Goal: Navigation & Orientation: Find specific page/section

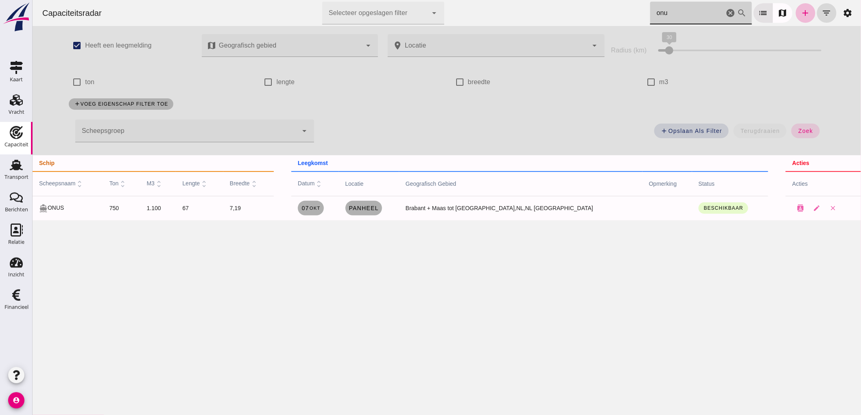
drag, startPoint x: 722, startPoint y: 13, endPoint x: 895, endPoint y: 21, distance: 172.7
click at [725, 13] on icon "cancel" at bounding box center [730, 13] width 10 height 10
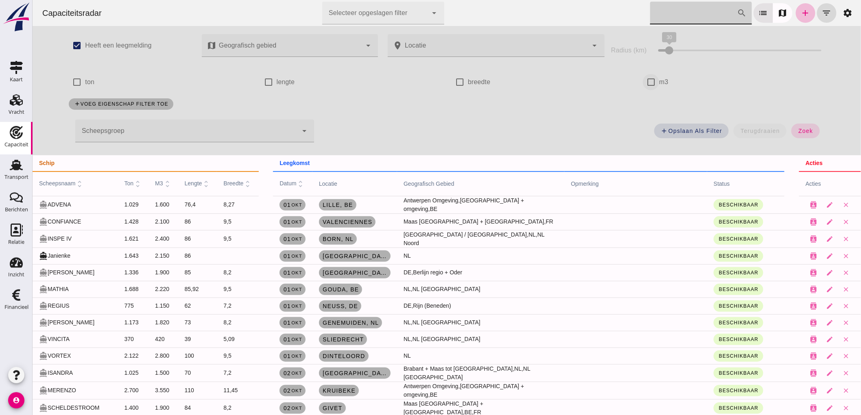
click at [643, 84] on input "m3" at bounding box center [650, 82] width 16 height 16
checkbox input "true"
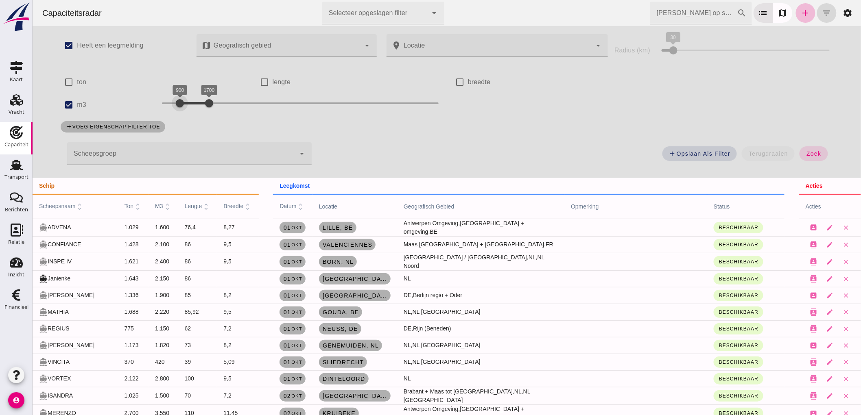
drag, startPoint x: 187, startPoint y: 107, endPoint x: 177, endPoint y: 107, distance: 10.2
click at [177, 107] on div at bounding box center [179, 103] width 16 height 16
drag, startPoint x: 209, startPoint y: 106, endPoint x: 194, endPoint y: 114, distance: 17.0
click at [194, 114] on div "900 1300 900 1300" at bounding box center [299, 105] width 293 height 23
click at [813, 152] on span "zoek" at bounding box center [812, 154] width 15 height 7
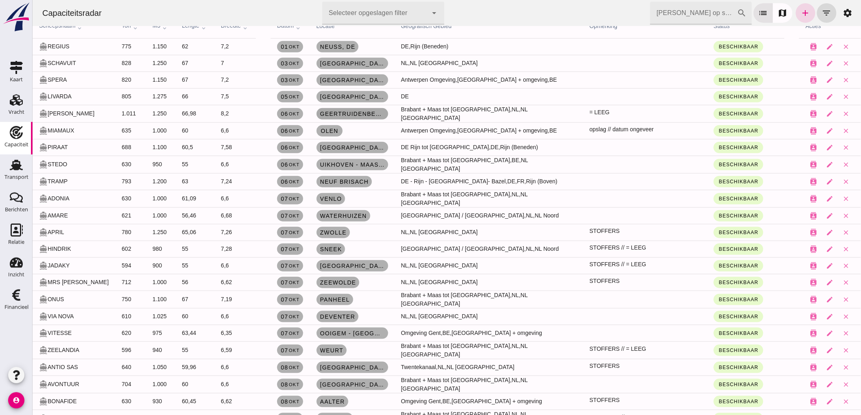
scroll to position [135, 0]
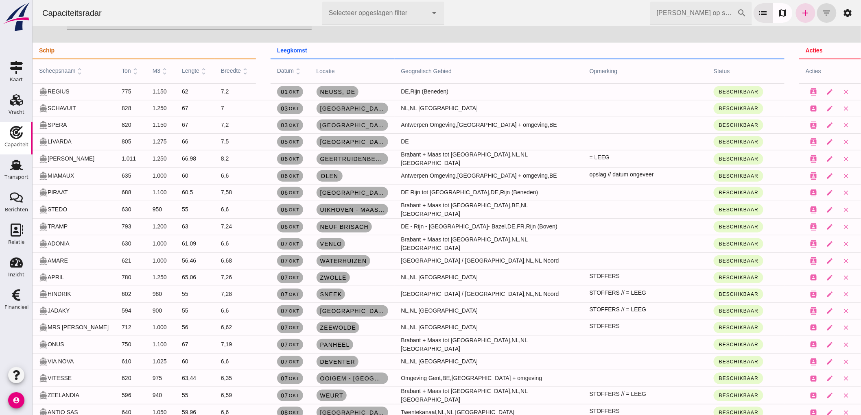
click at [697, 9] on input "Zoek op scheepsnaam" at bounding box center [693, 13] width 87 height 23
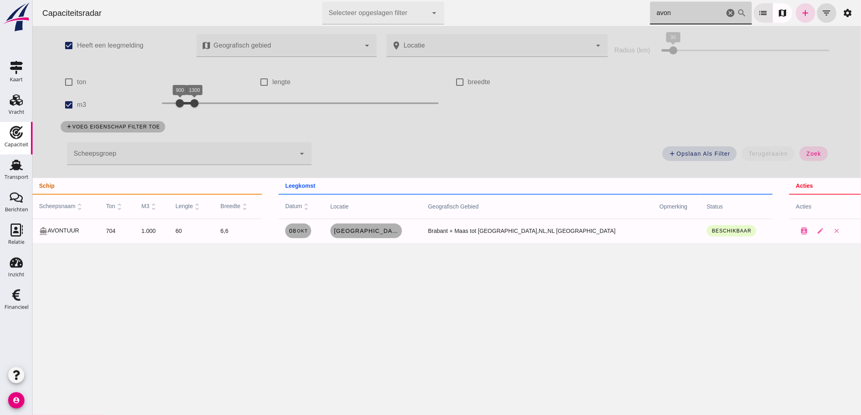
scroll to position [0, 0]
type input "avon"
click at [308, 229] on span "08 okt" at bounding box center [297, 231] width 19 height 7
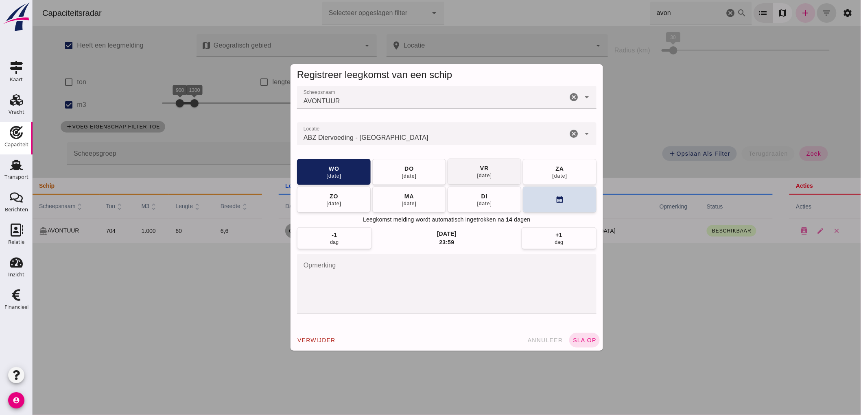
click at [411, 175] on div "09 okt" at bounding box center [408, 176] width 15 height 7
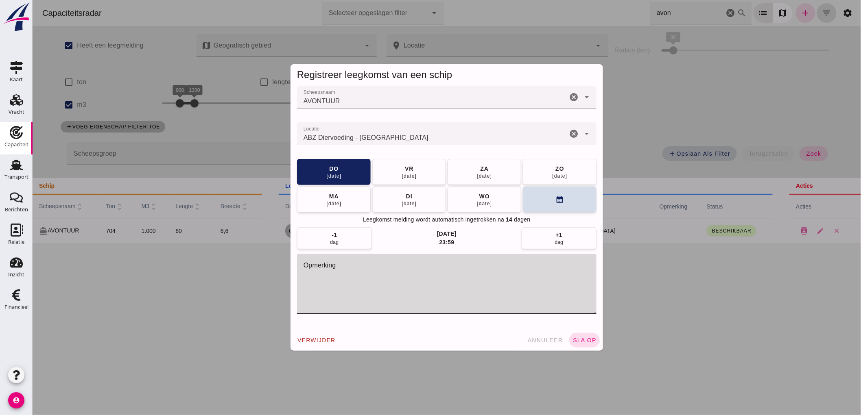
click at [465, 281] on textarea "opmerking" at bounding box center [446, 284] width 299 height 60
type textarea "Lossen onzeker"
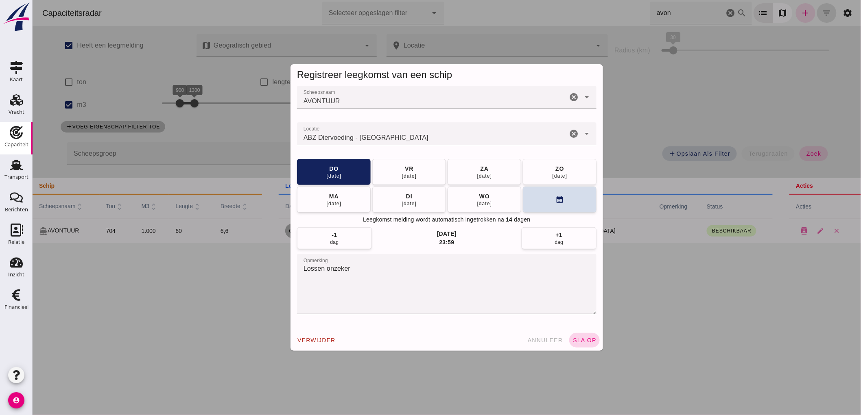
click at [589, 340] on span "sla op" at bounding box center [584, 340] width 24 height 7
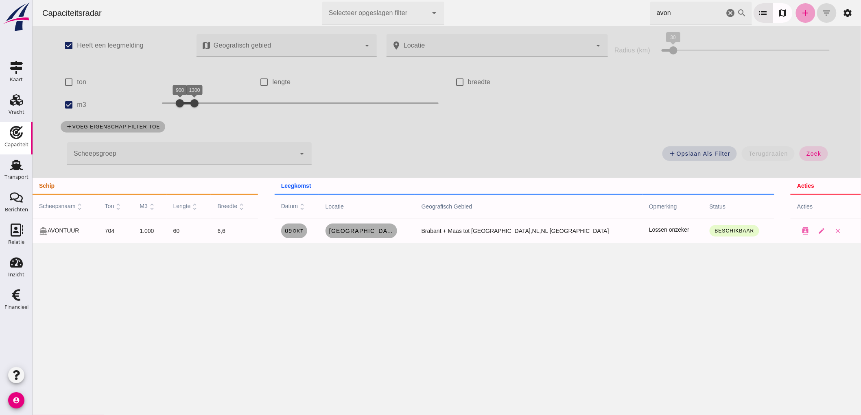
click at [800, 8] on icon "add" at bounding box center [805, 13] width 10 height 10
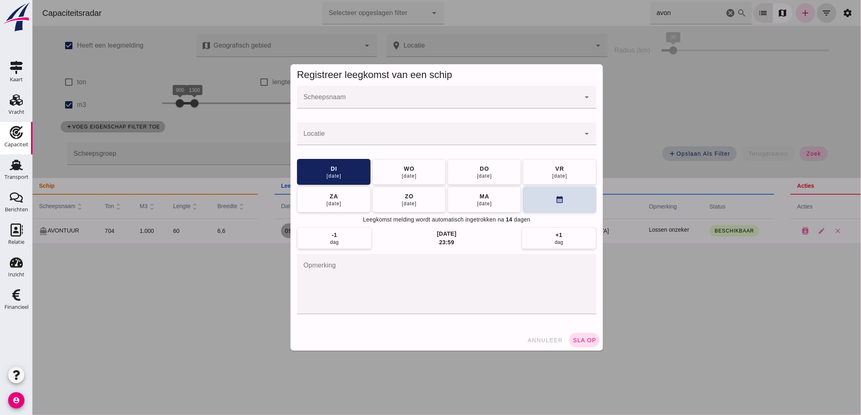
click at [32, 0] on div "sla op ABZ Diervoeding - Eindhoven Laatst gewijzigd op: 7-10-2025, 15:18 door D…" at bounding box center [32, 0] width 0 height 0
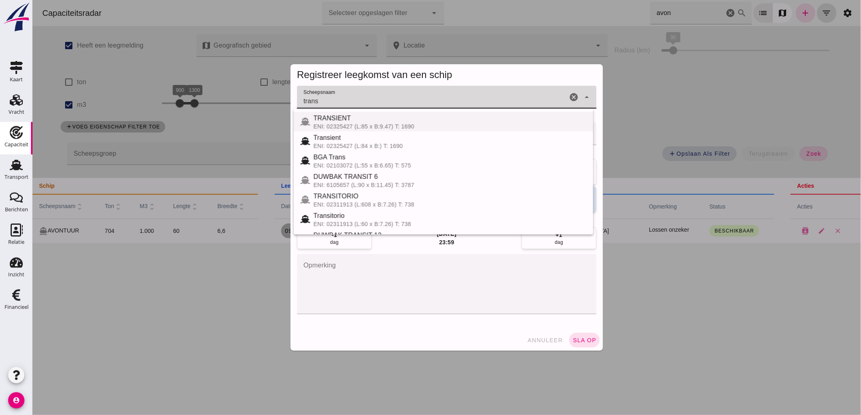
click at [348, 119] on span "TRANSIENT" at bounding box center [331, 118] width 37 height 7
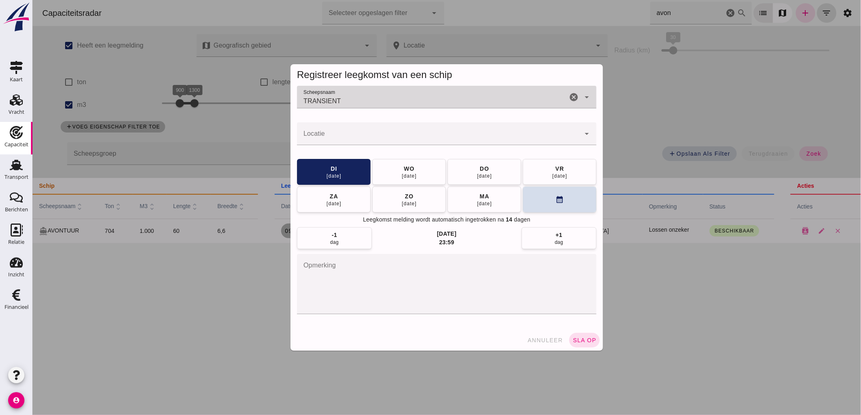
type input "TRANSIENT"
click at [338, 135] on input "Locatie" at bounding box center [438, 138] width 283 height 10
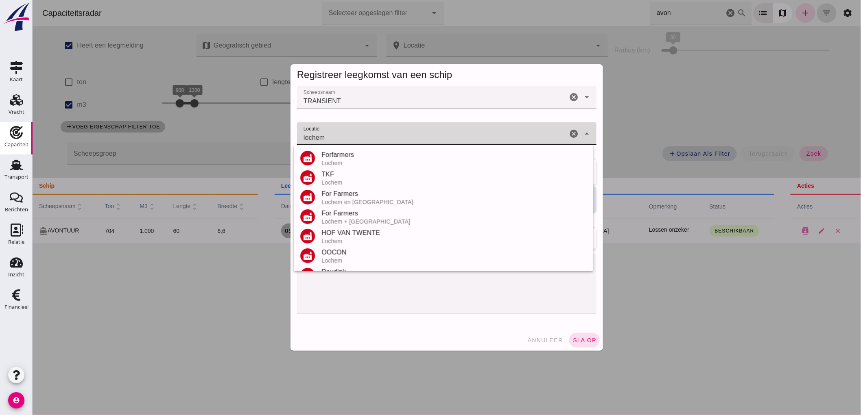
scroll to position [90, 0]
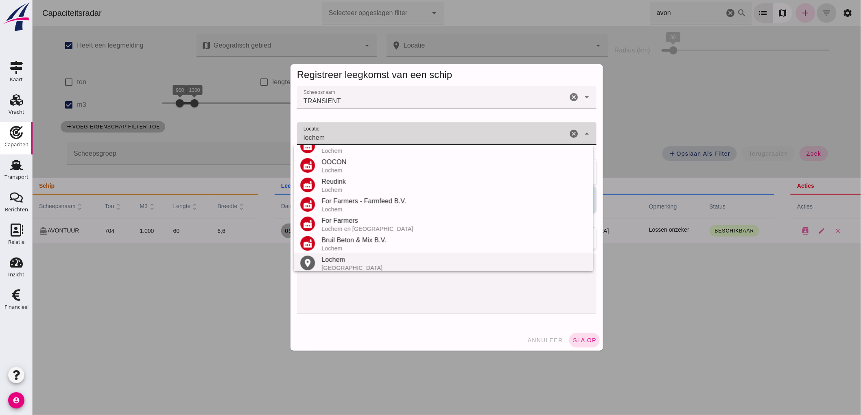
click at [348, 261] on div "Lochem" at bounding box center [453, 260] width 265 height 10
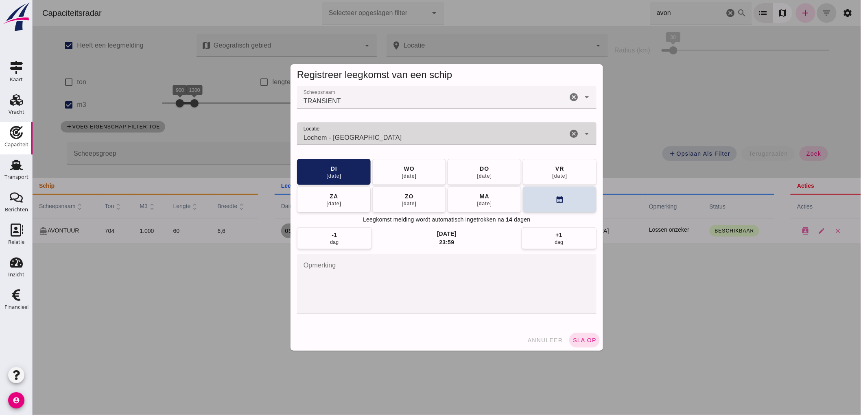
type input "Lochem - Gelderland"
click at [361, 292] on textarea "opmerking" at bounding box center [446, 284] width 299 height 60
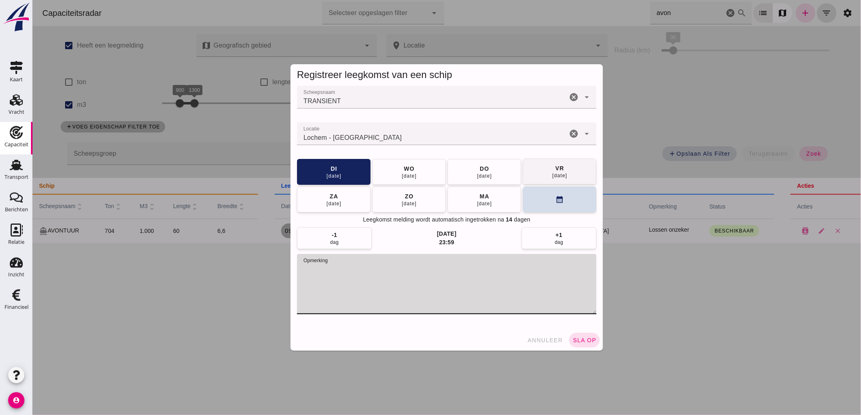
click at [543, 172] on button "vr 10 okt" at bounding box center [559, 172] width 74 height 26
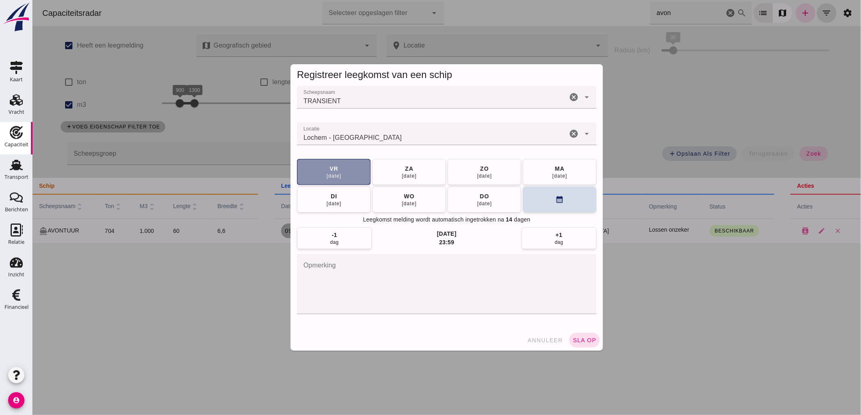
click at [413, 290] on textarea "opmerking" at bounding box center [446, 284] width 299 height 60
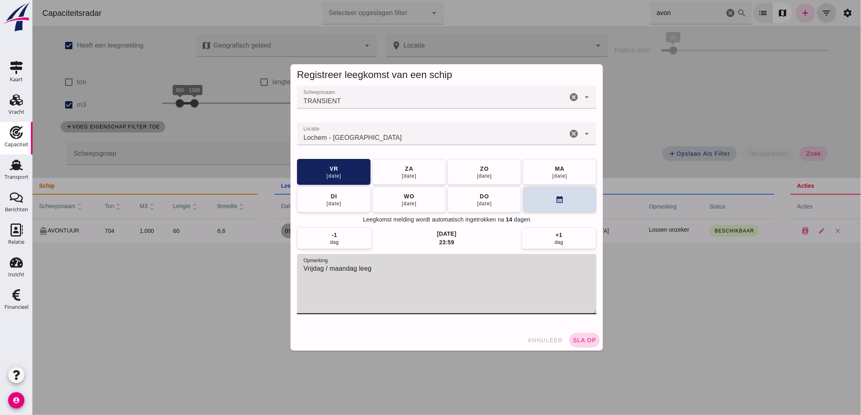
type textarea "Vrijdag / maandag leeg"
click at [582, 338] on span "sla op" at bounding box center [584, 340] width 24 height 7
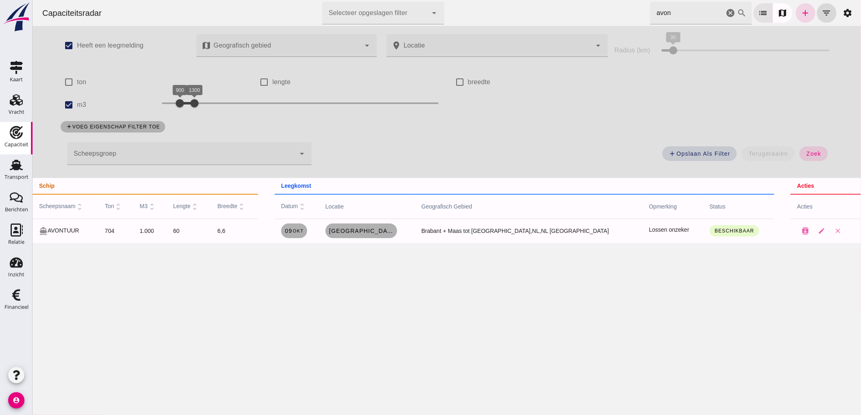
click at [725, 11] on icon "cancel" at bounding box center [730, 13] width 10 height 10
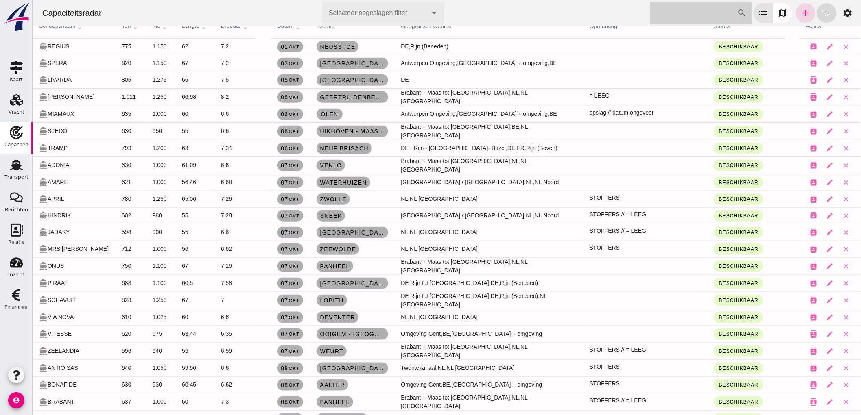
scroll to position [45, 0]
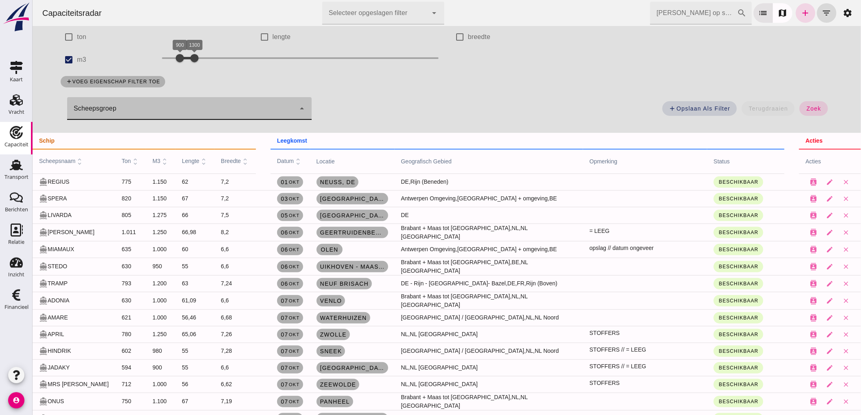
click at [124, 108] on div at bounding box center [181, 108] width 228 height 23
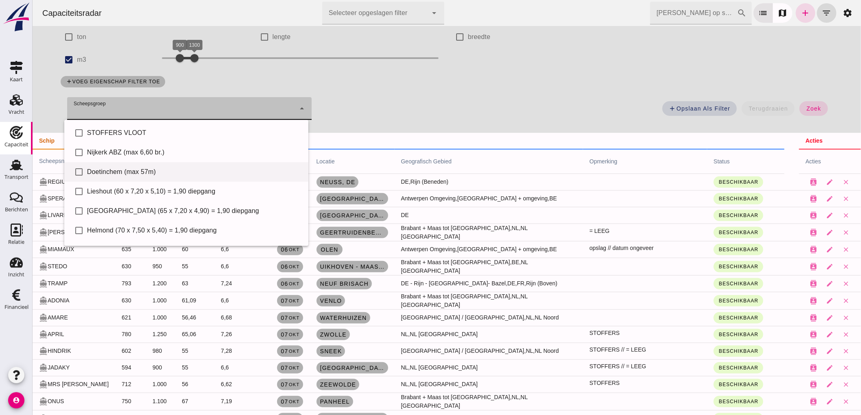
click at [110, 167] on div "Doetinchem (max 57m)" at bounding box center [194, 172] width 215 height 10
type input "Doetinchem (max 57m)"
checkbox input "true"
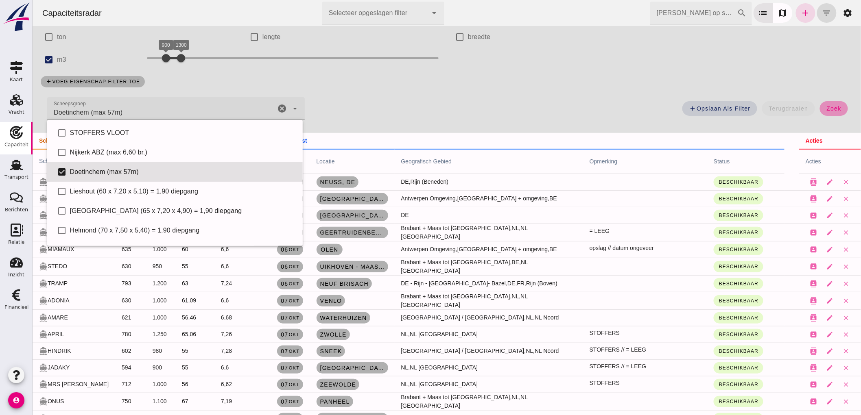
click at [819, 108] on button "zoek" at bounding box center [833, 108] width 28 height 15
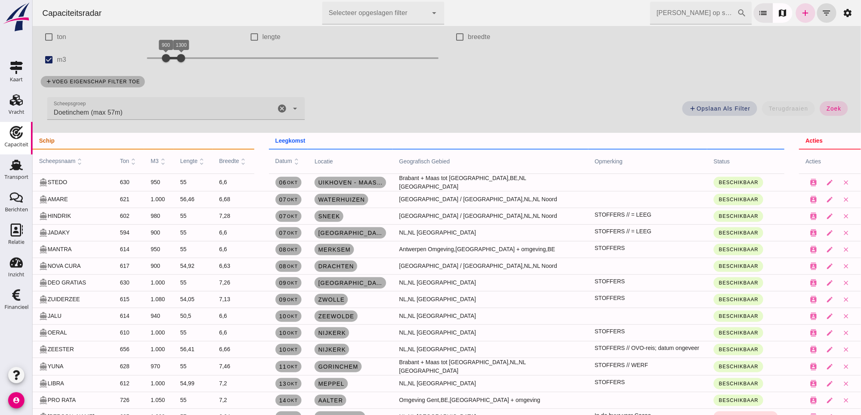
click at [283, 107] on icon "cancel" at bounding box center [282, 109] width 10 height 10
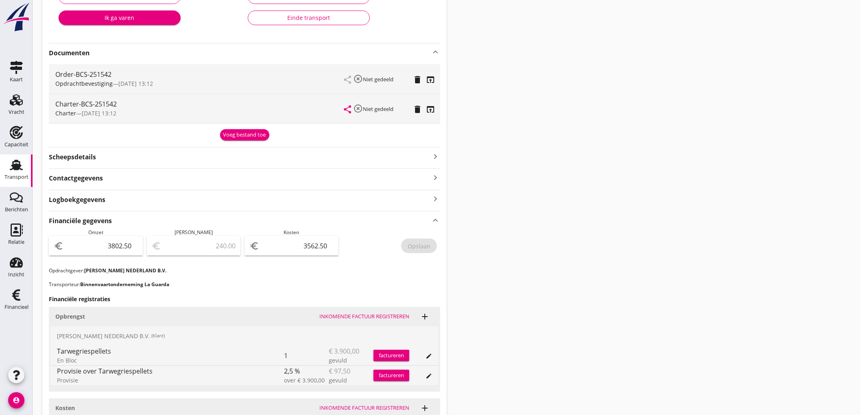
scroll to position [122, 0]
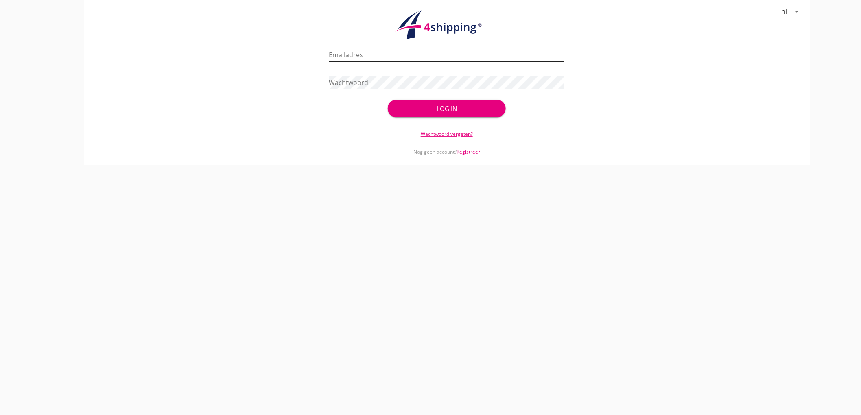
click at [366, 49] on input "Emailadres" at bounding box center [447, 54] width 236 height 13
type input "[EMAIL_ADDRESS][DOMAIN_NAME]"
click at [388, 100] on button "Log in" at bounding box center [447, 109] width 118 height 18
click at [424, 106] on div "Log in" at bounding box center [447, 109] width 118 height 18
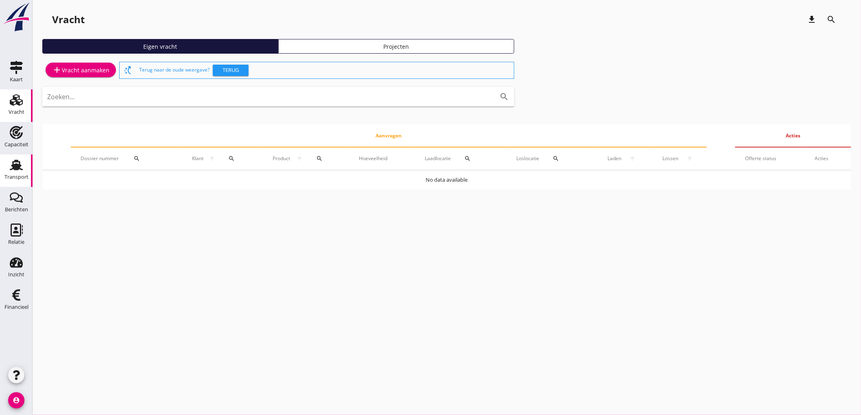
click at [14, 169] on use at bounding box center [16, 165] width 13 height 11
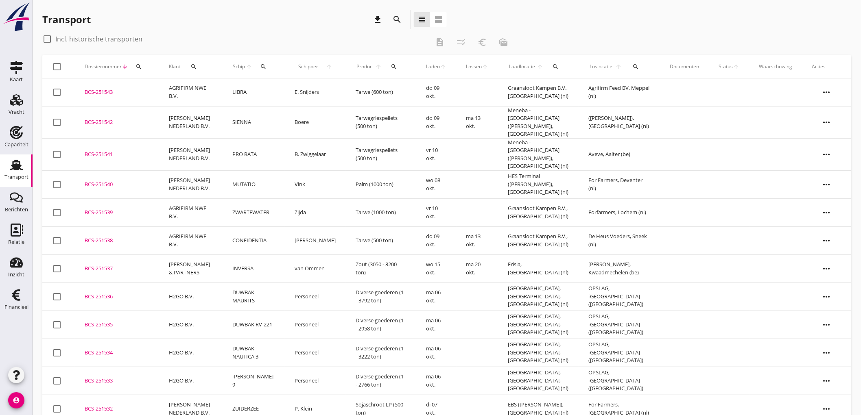
click at [263, 155] on td "PRO RATA" at bounding box center [254, 154] width 62 height 32
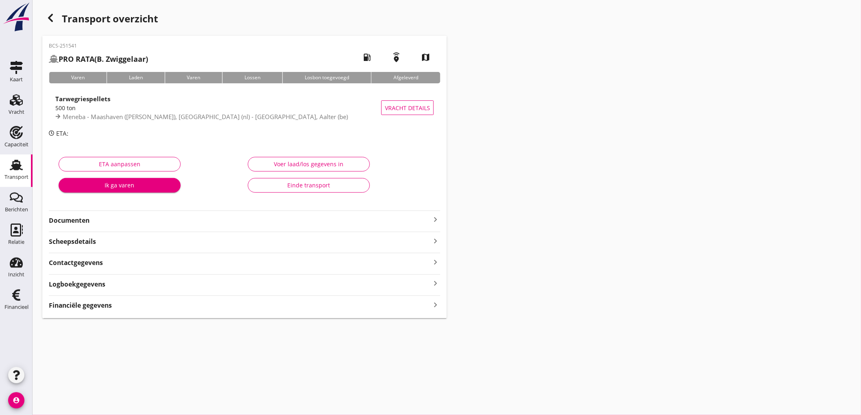
click at [189, 303] on div "Financiële gegevens keyboard_arrow_right" at bounding box center [244, 304] width 391 height 11
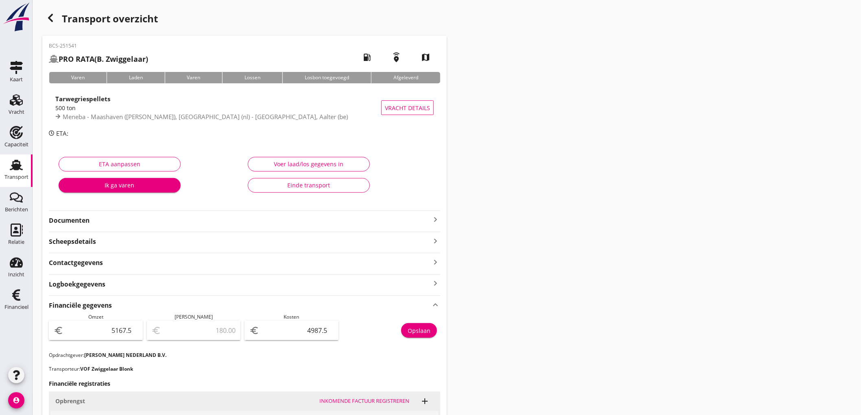
click at [22, 175] on div "Transport" at bounding box center [16, 177] width 24 height 5
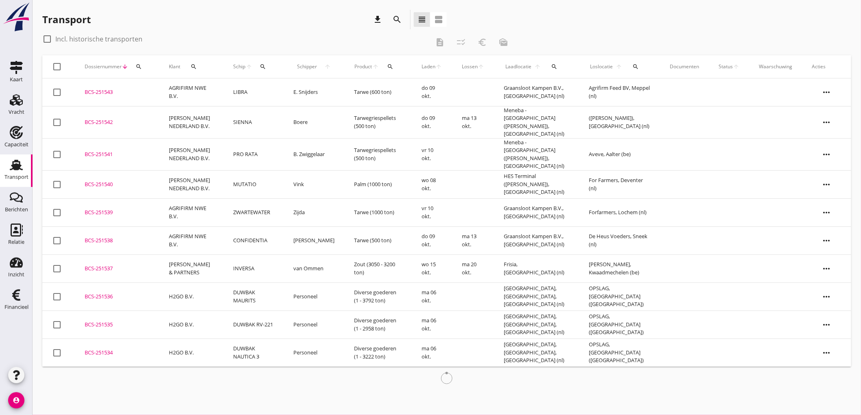
click at [216, 121] on td "[PERSON_NAME] NEDERLAND B.V." at bounding box center [191, 122] width 64 height 32
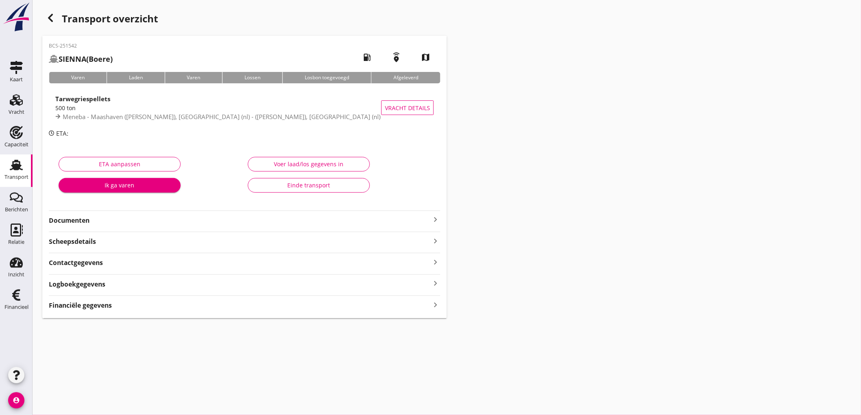
click at [94, 310] on strong "Financiële gegevens" at bounding box center [80, 305] width 63 height 9
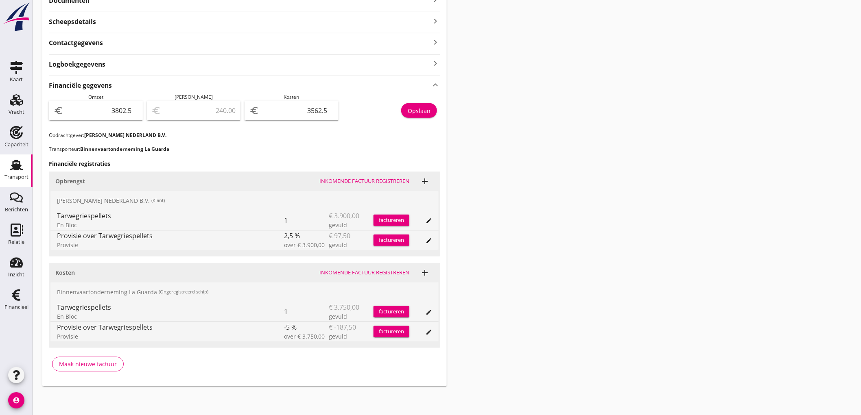
scroll to position [39, 0]
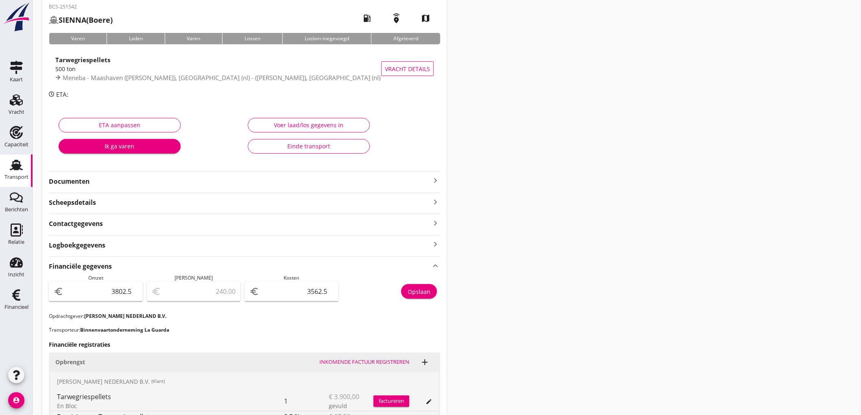
click at [9, 176] on div "Transport" at bounding box center [16, 177] width 24 height 5
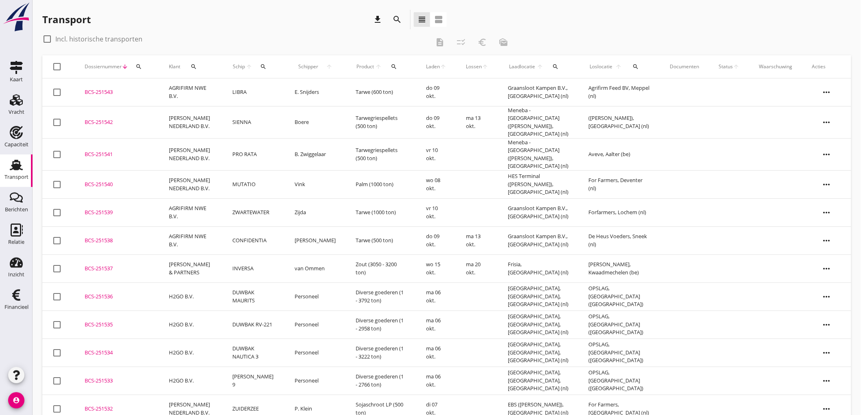
click at [257, 92] on td "LIBRA" at bounding box center [254, 93] width 62 height 28
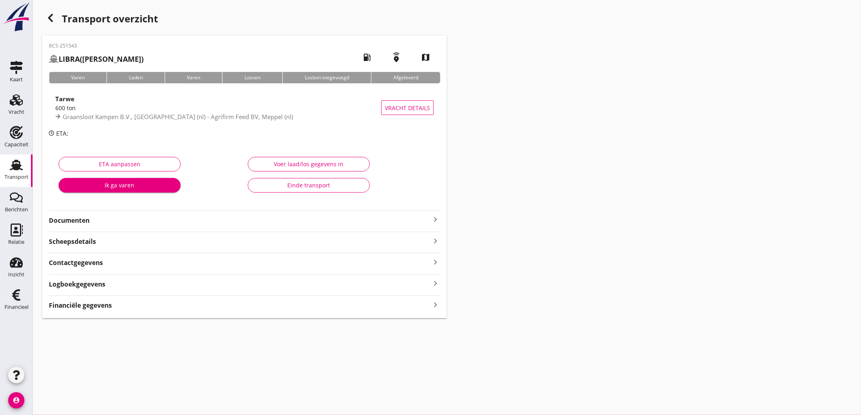
click at [83, 302] on strong "Financiële gegevens" at bounding box center [80, 305] width 63 height 9
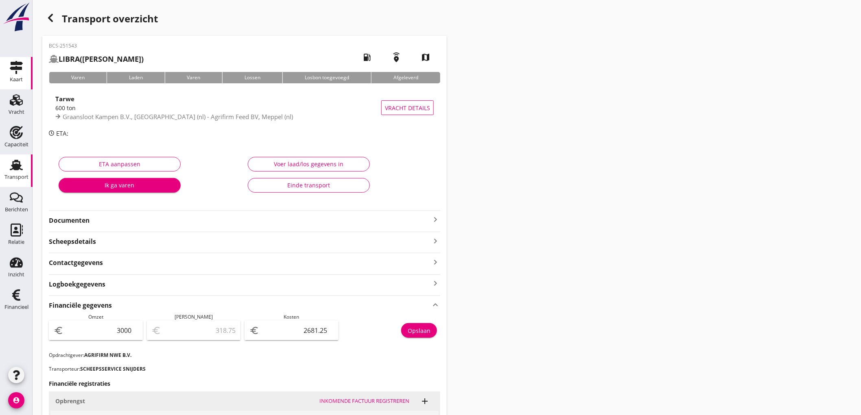
click at [11, 75] on div "Kaart" at bounding box center [16, 79] width 13 height 11
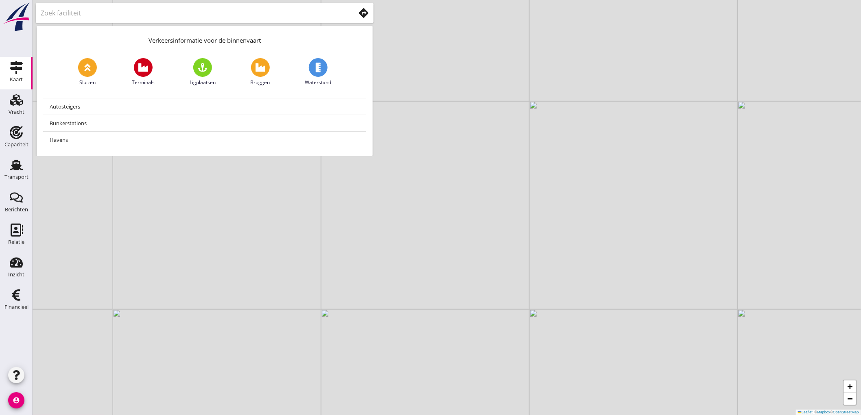
click at [363, 7] on div at bounding box center [205, 13] width 328 height 13
click at [361, 9] on icon at bounding box center [364, 13] width 10 height 10
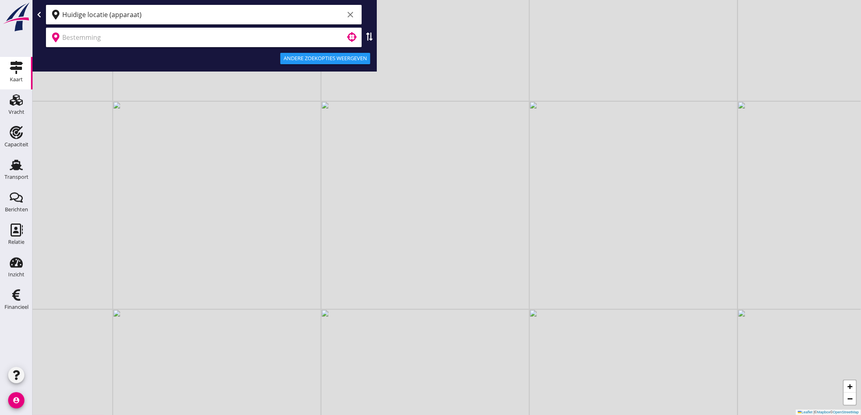
click at [172, 15] on input "Huidige locatie (apparaat)" at bounding box center [202, 14] width 281 height 13
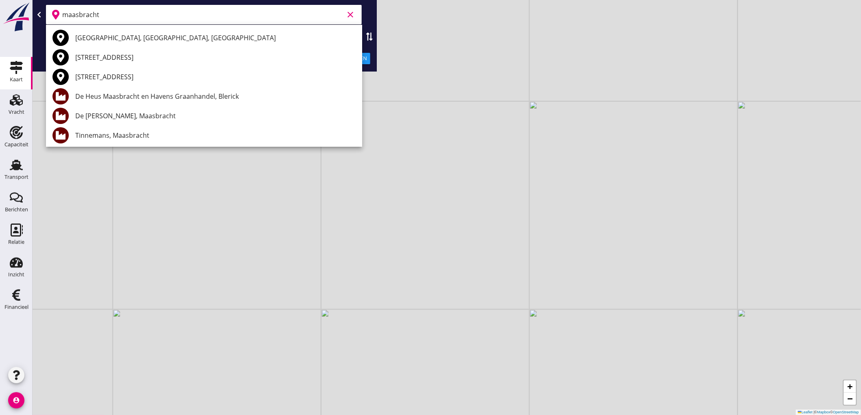
click at [131, 115] on div "De [PERSON_NAME], Maasbracht" at bounding box center [215, 116] width 280 height 10
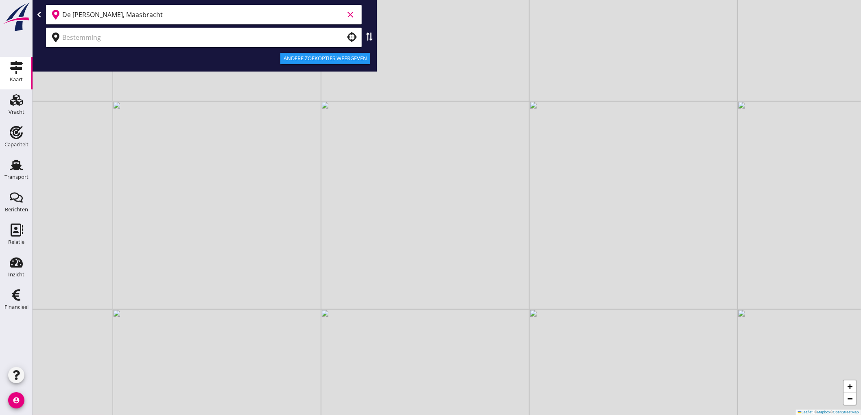
type input "De [PERSON_NAME], Maasbracht"
click at [129, 42] on input "text" at bounding box center [198, 37] width 272 height 13
type input "w"
type input "a"
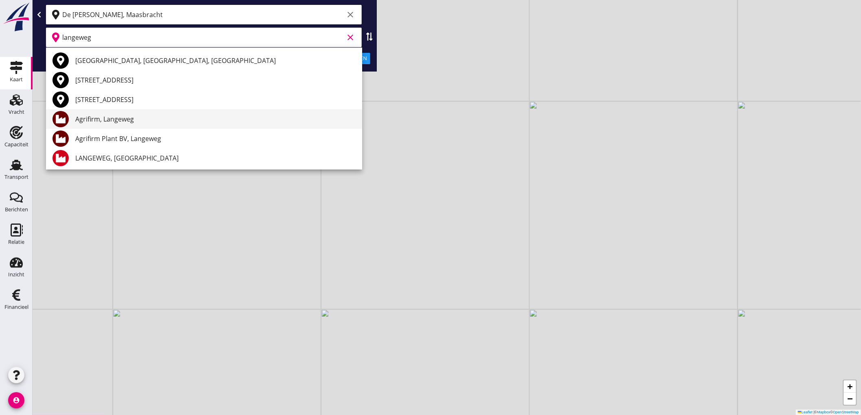
click at [163, 118] on div "Agrifirm, Langeweg" at bounding box center [215, 119] width 280 height 10
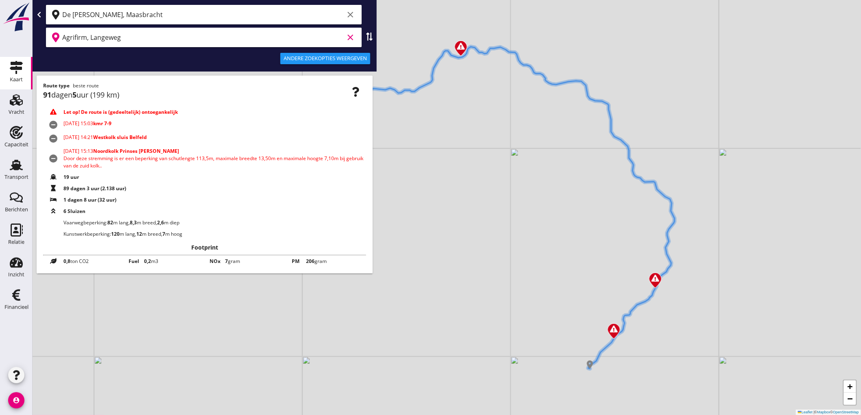
type input "Agrifirm, Langeweg"
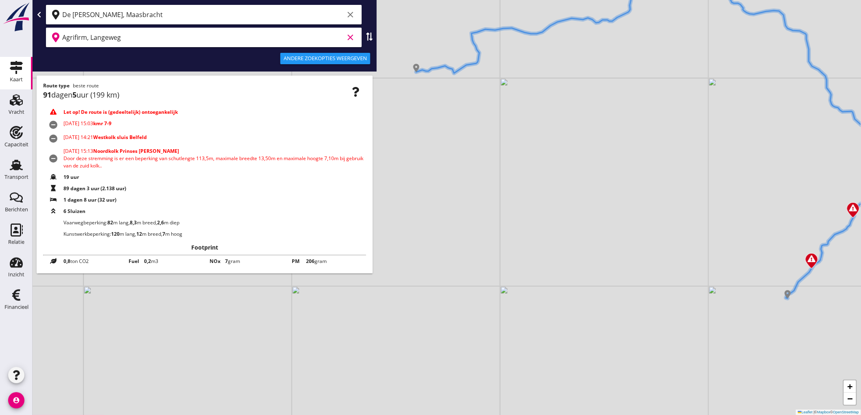
drag, startPoint x: 512, startPoint y: 234, endPoint x: 757, endPoint y: 182, distance: 250.4
click at [755, 182] on div "+ − Leaflet | © Mapbox © OpenStreetMap" at bounding box center [447, 207] width 828 height 415
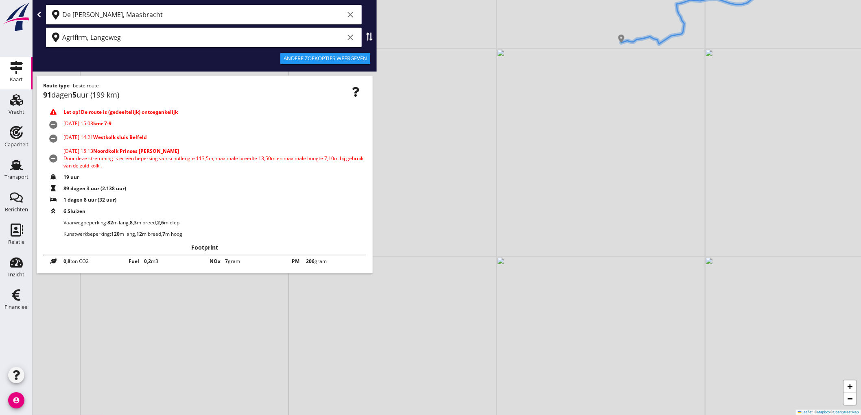
drag, startPoint x: 427, startPoint y: 295, endPoint x: 584, endPoint y: 248, distance: 163.6
click at [584, 248] on div "+ − Leaflet | © Mapbox © OpenStreetMap" at bounding box center [447, 207] width 828 height 415
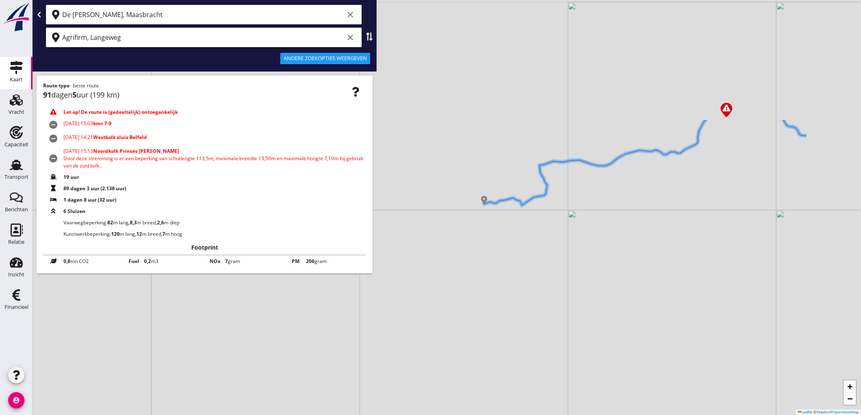
drag, startPoint x: 659, startPoint y: 125, endPoint x: 521, endPoint y: 289, distance: 214.2
click at [521, 289] on div "+ − Leaflet | © Mapbox © OpenStreetMap" at bounding box center [447, 207] width 828 height 415
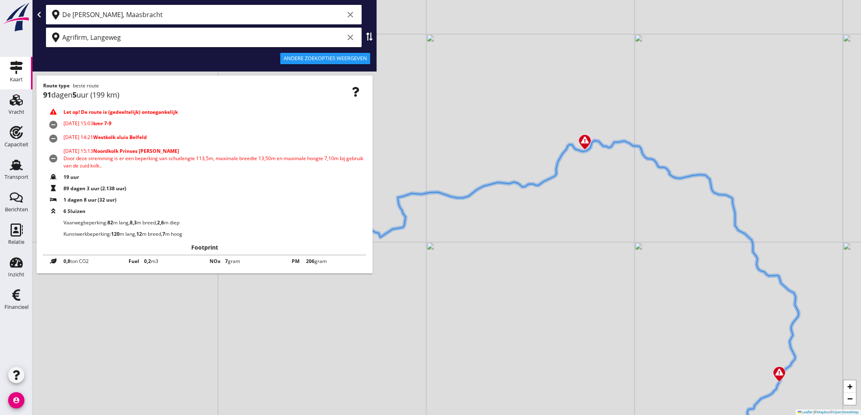
drag, startPoint x: 686, startPoint y: 164, endPoint x: 546, endPoint y: 194, distance: 143.5
click at [546, 194] on div "+ − Leaflet | © Mapbox © OpenStreetMap" at bounding box center [447, 207] width 828 height 415
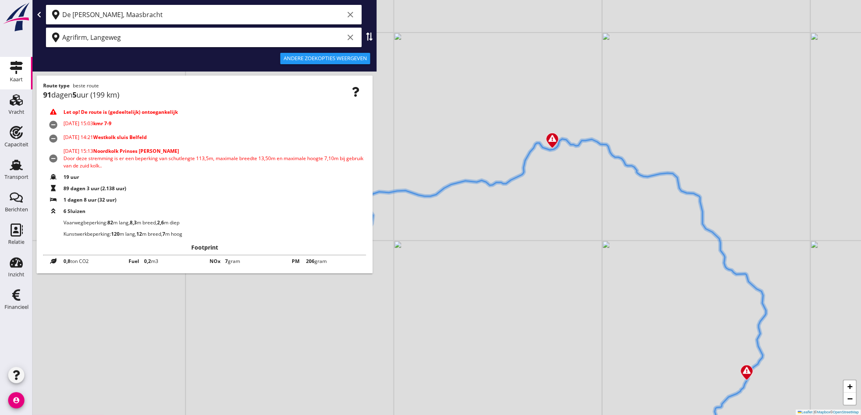
drag, startPoint x: 562, startPoint y: 269, endPoint x: 550, endPoint y: 267, distance: 11.9
click at [550, 267] on div "+ − Leaflet | © Mapbox © OpenStreetMap" at bounding box center [447, 207] width 828 height 415
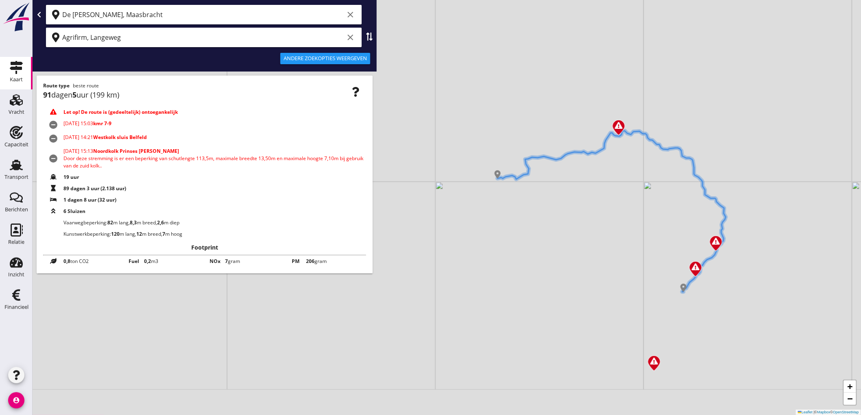
drag, startPoint x: 553, startPoint y: 318, endPoint x: 610, endPoint y: 245, distance: 92.1
click at [610, 245] on div "+ − Leaflet | © Mapbox © OpenStreetMap" at bounding box center [447, 207] width 828 height 415
click at [357, 57] on div "Andere zoekopties weergeven" at bounding box center [325, 59] width 83 height 8
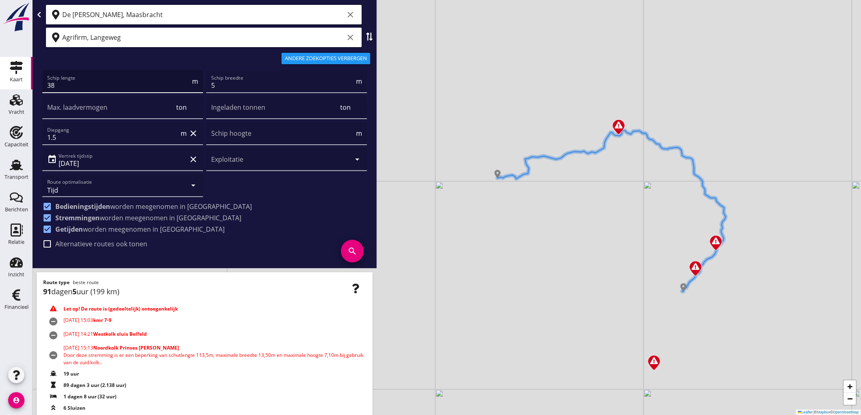
click at [64, 81] on input "38" at bounding box center [118, 85] width 143 height 13
type input "50"
type input "6"
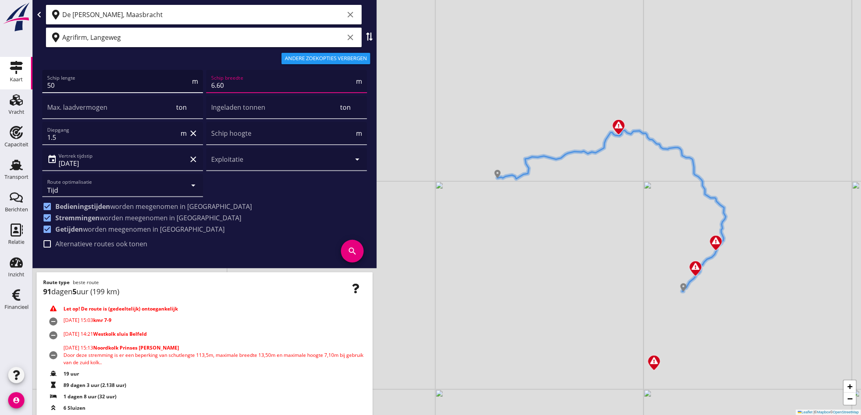
type input "6.60"
type input "600"
type input "5"
type input "20"
click at [341, 251] on icon "search" at bounding box center [352, 251] width 23 height 23
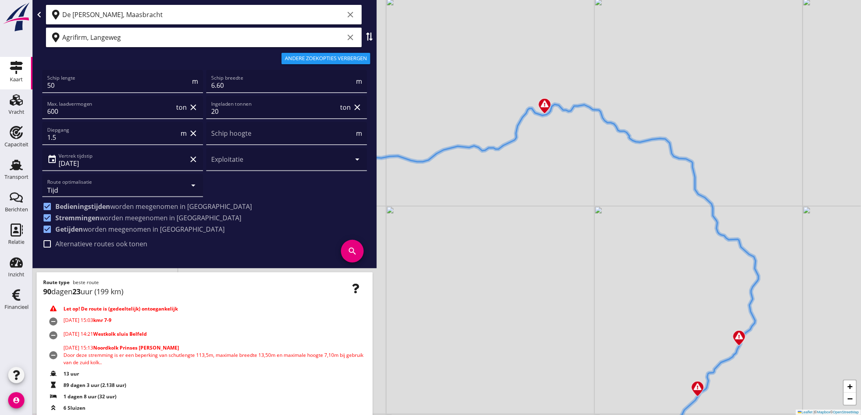
drag, startPoint x: 505, startPoint y: 189, endPoint x: 586, endPoint y: 250, distance: 101.9
click at [586, 250] on div "+ − Leaflet | © Mapbox © OpenStreetMap" at bounding box center [447, 207] width 828 height 415
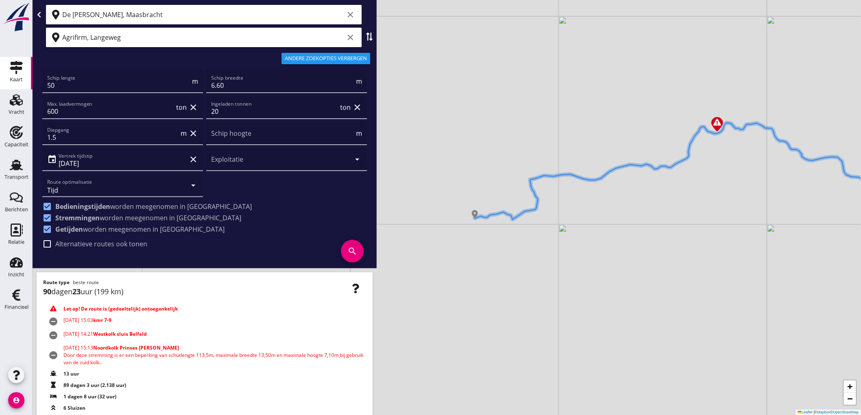
drag, startPoint x: 602, startPoint y: 255, endPoint x: 749, endPoint y: 245, distance: 147.2
click at [749, 245] on div "+ − Leaflet | © Mapbox © OpenStreetMap" at bounding box center [447, 207] width 828 height 415
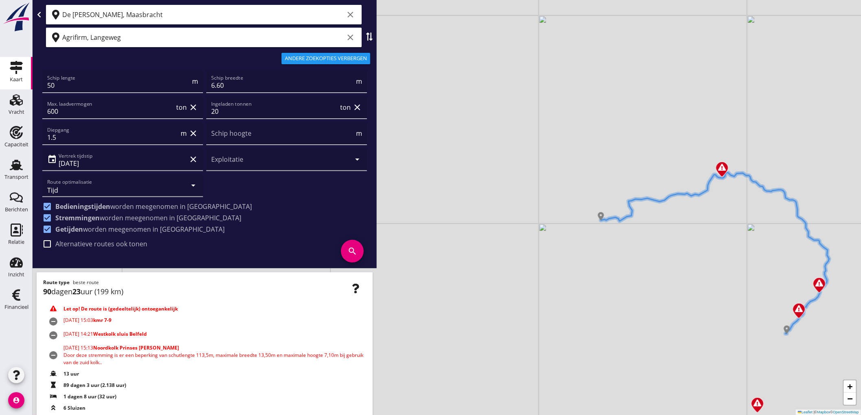
drag, startPoint x: 710, startPoint y: 250, endPoint x: 640, endPoint y: 242, distance: 70.4
click at [640, 242] on div "+ − Leaflet | © Mapbox © OpenStreetMap" at bounding box center [447, 207] width 828 height 415
